Goal: Information Seeking & Learning: Learn about a topic

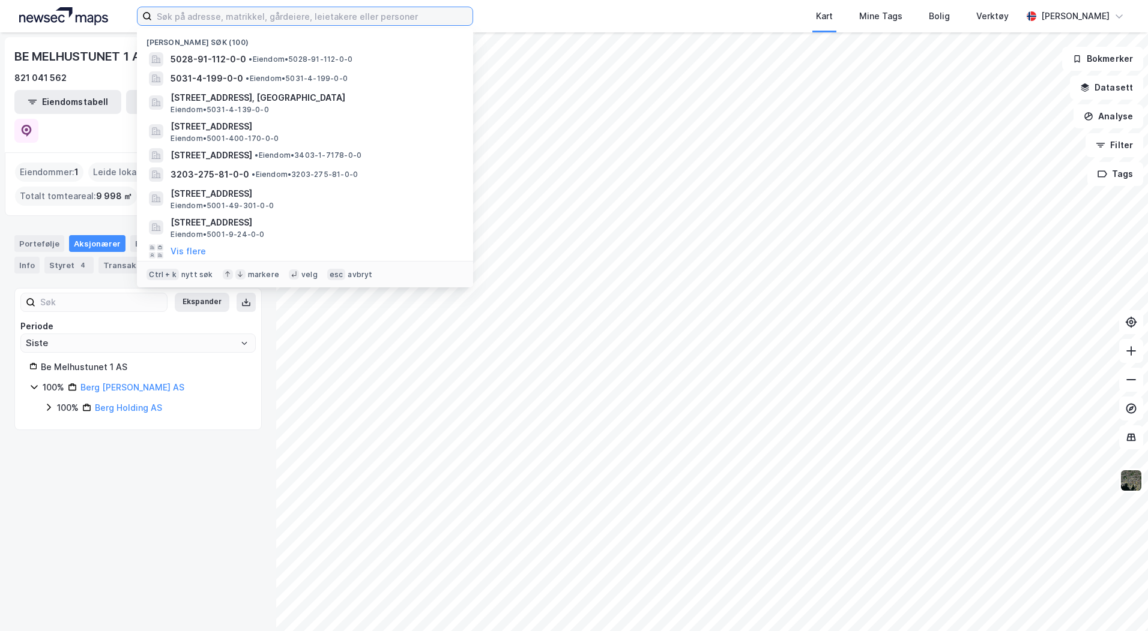
click at [169, 17] on input at bounding box center [312, 16] width 320 height 18
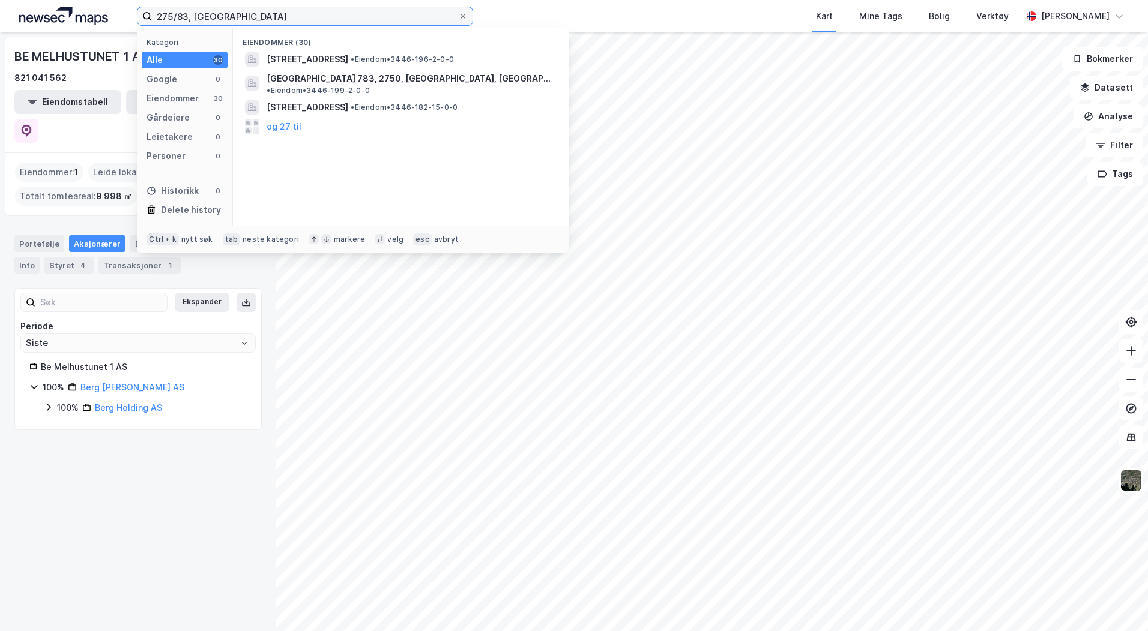
type input "275/83, [GEOGRAPHIC_DATA]"
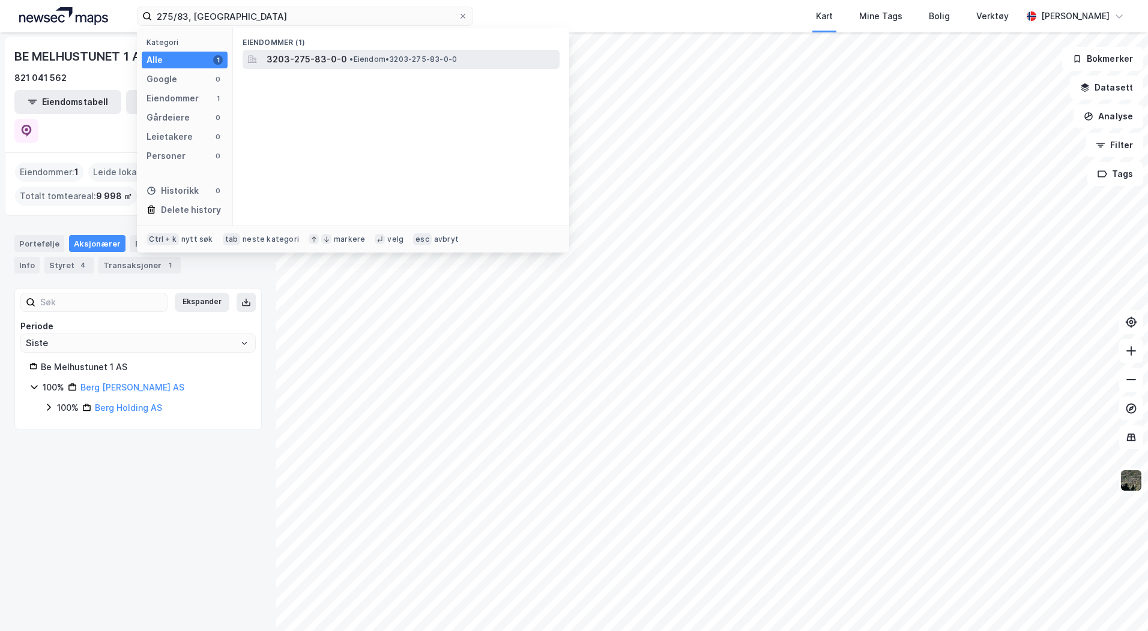
click at [331, 65] on span "3203-275-83-0-0" at bounding box center [306, 59] width 80 height 14
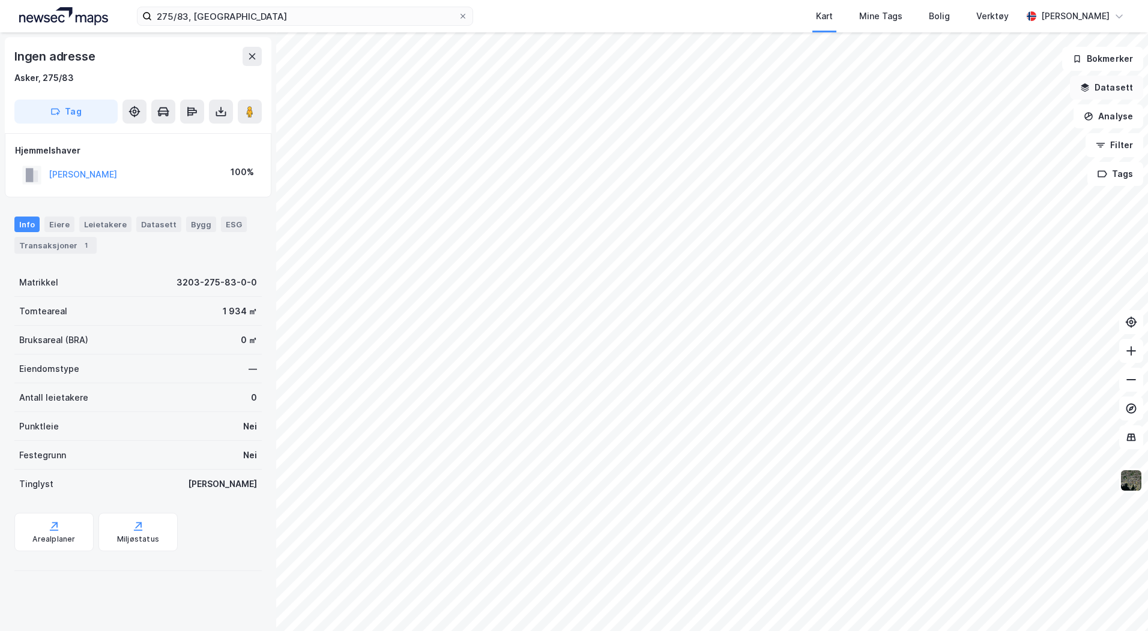
click at [1113, 89] on button "Datasett" at bounding box center [1106, 88] width 73 height 24
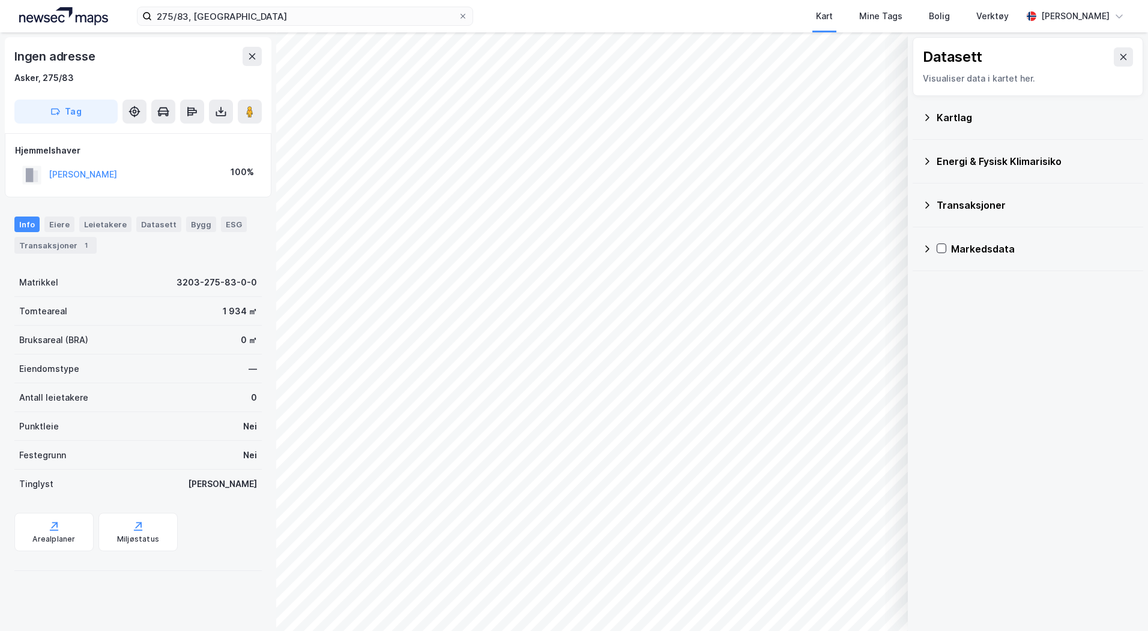
click at [926, 116] on icon at bounding box center [927, 118] width 10 height 10
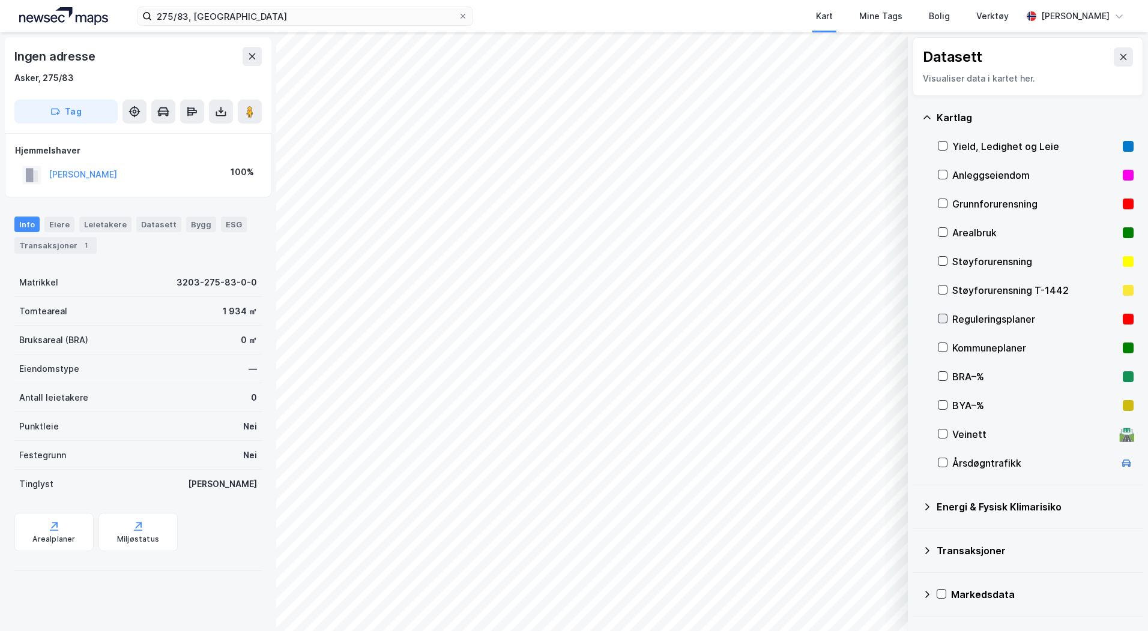
click at [943, 317] on icon at bounding box center [942, 318] width 8 height 8
click at [1122, 60] on button at bounding box center [1122, 56] width 19 height 19
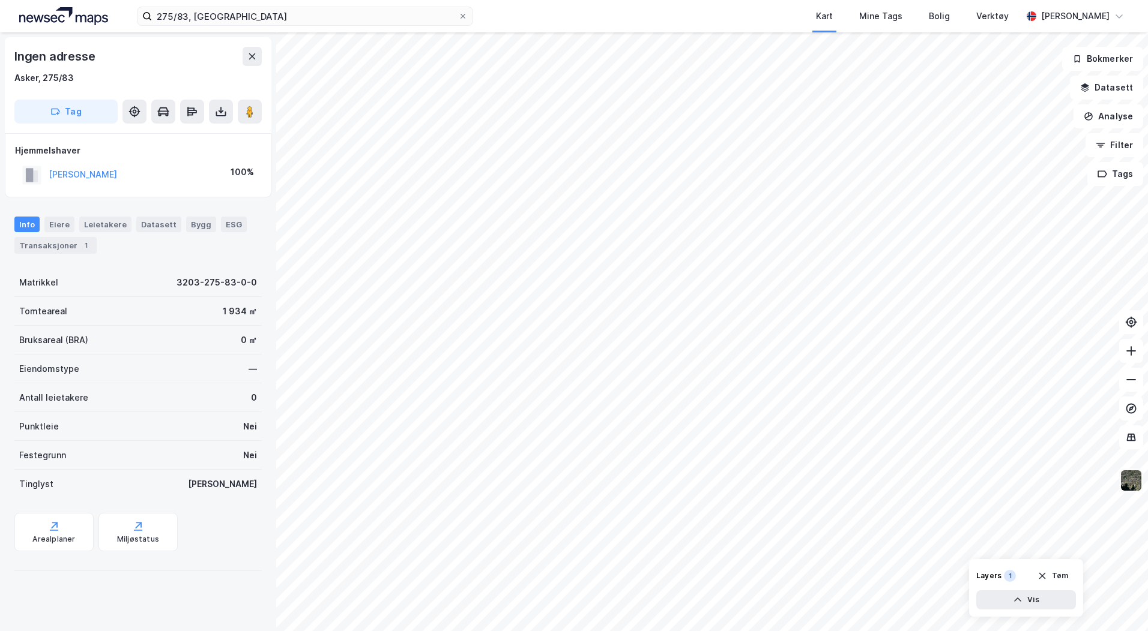
click at [1133, 472] on img at bounding box center [1130, 480] width 23 height 23
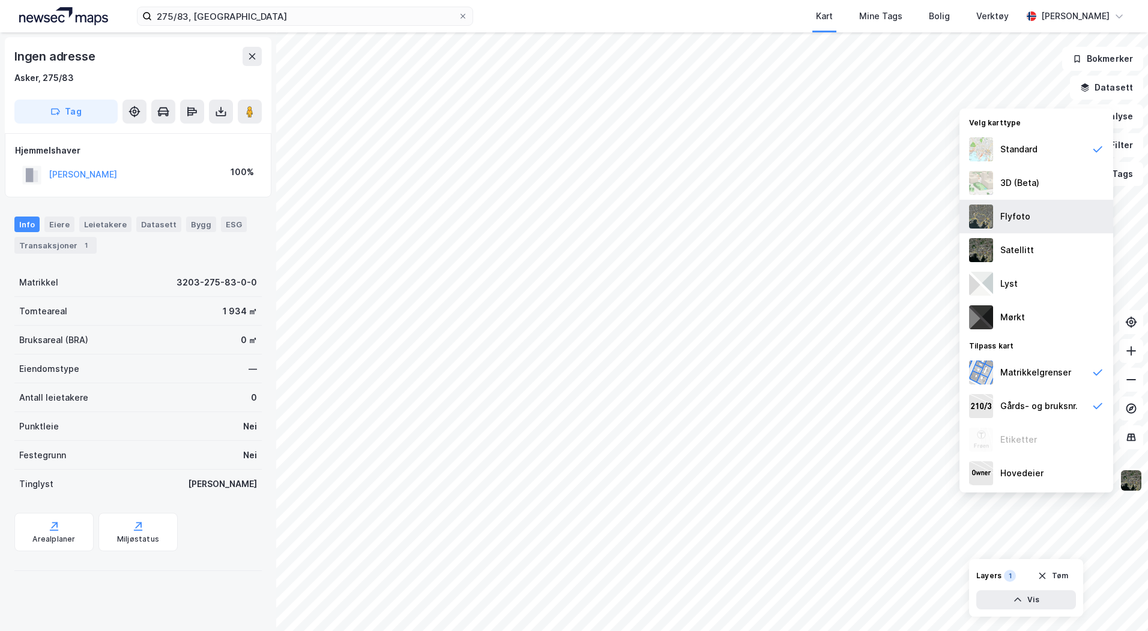
click at [986, 220] on img at bounding box center [981, 217] width 24 height 24
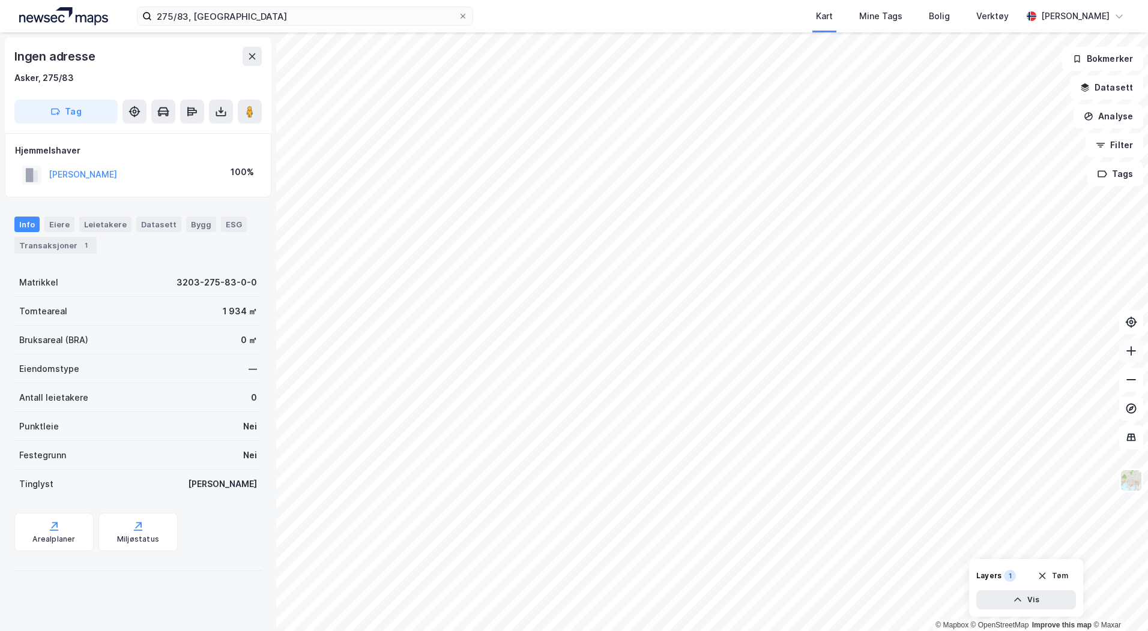
click at [1131, 348] on icon at bounding box center [1130, 351] width 1 height 10
click at [1131, 348] on icon at bounding box center [1131, 351] width 12 height 12
click at [400, 631] on html "275/83, asker Kart Mine Tags Bolig Verktøy [PERSON_NAME] © Mapbox © OpenStreetM…" at bounding box center [574, 315] width 1148 height 631
click at [888, 631] on html "275/83, asker Kart Mine Tags Bolig Verktøy [PERSON_NAME] © Mapbox © OpenStreetM…" at bounding box center [574, 315] width 1148 height 631
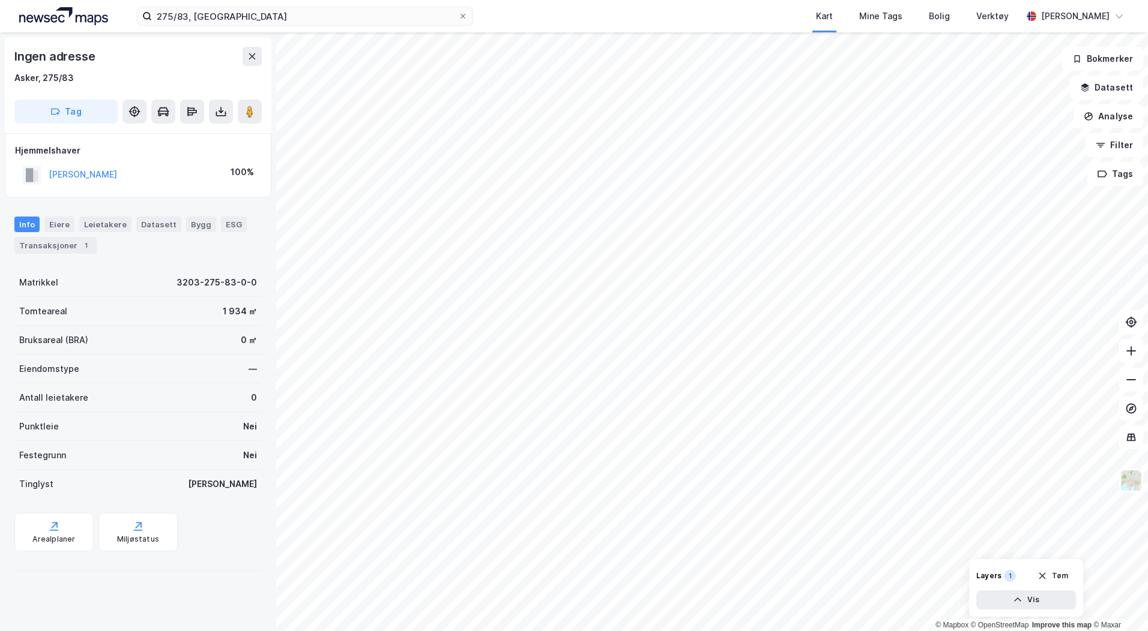
click at [904, 631] on html "275/83, asker Kart Mine Tags Bolig Verktøy [PERSON_NAME] © Mapbox © OpenStreetM…" at bounding box center [574, 315] width 1148 height 631
click at [987, 609] on div "© Mapbox © OpenStreetMap Improve this map © Maxar Ingen adresse Asker, 275/83 T…" at bounding box center [574, 331] width 1148 height 599
click at [899, 631] on html "275/83, asker Kart Mine Tags Bolig Verktøy [PERSON_NAME] © Mapbox © OpenStreetM…" at bounding box center [574, 315] width 1148 height 631
click at [1125, 385] on icon at bounding box center [1131, 380] width 12 height 12
click at [1131, 386] on button at bounding box center [1131, 380] width 24 height 24
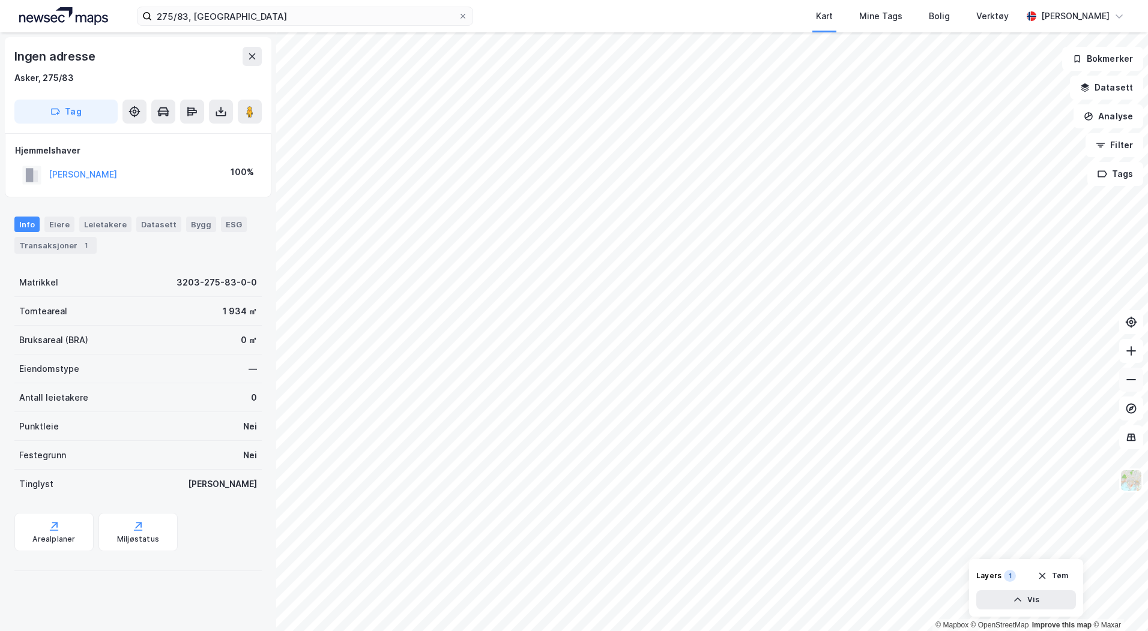
click at [1125, 382] on icon at bounding box center [1131, 380] width 12 height 12
